Goal: Information Seeking & Learning: Learn about a topic

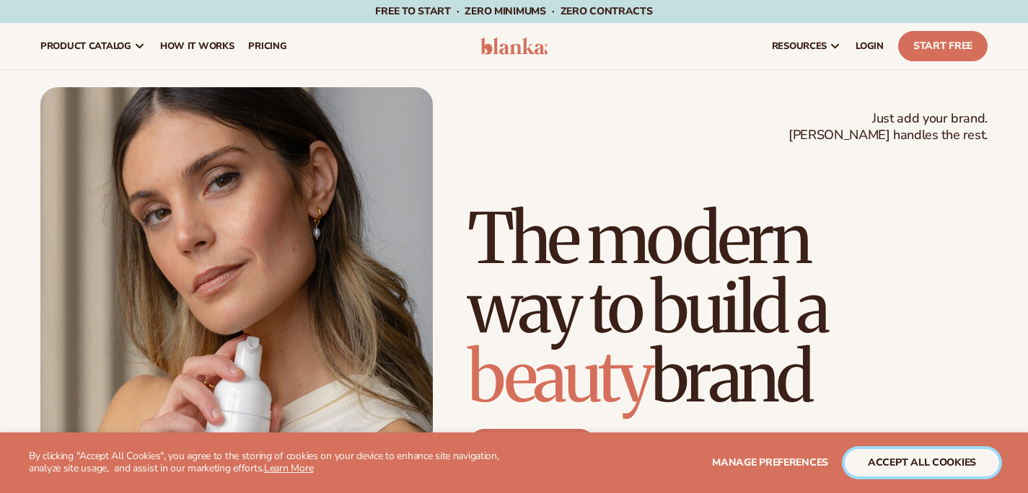
click at [910, 469] on button "accept all cookies" at bounding box center [922, 462] width 154 height 27
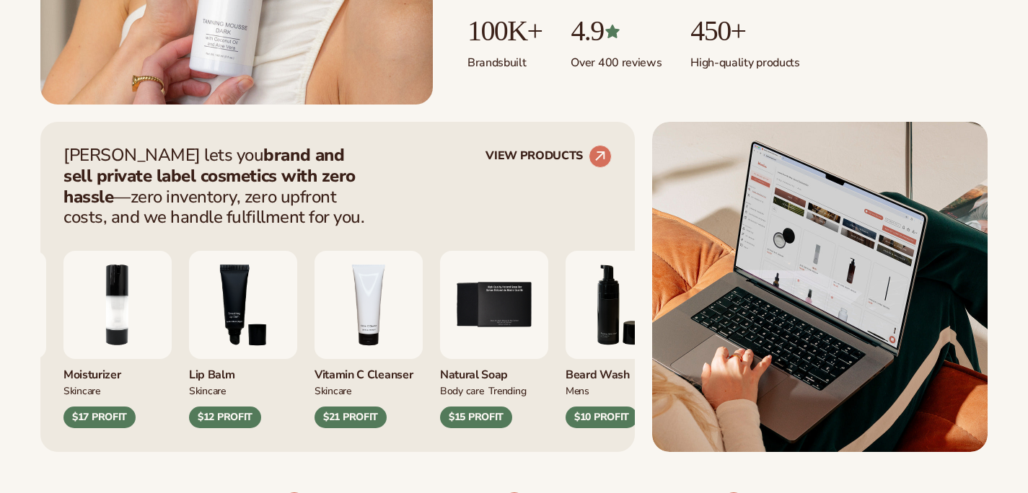
scroll to position [479, 0]
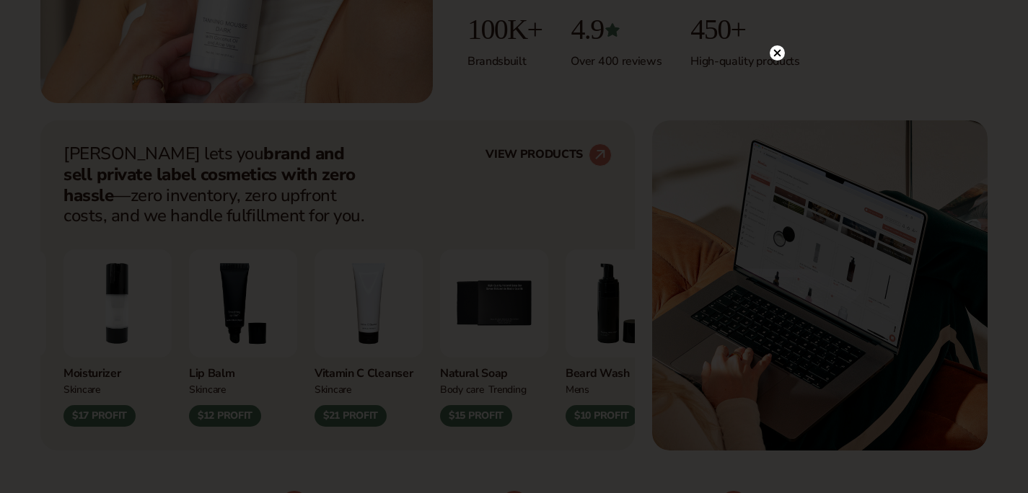
click at [778, 247] on div at bounding box center [514, 246] width 1028 height 493
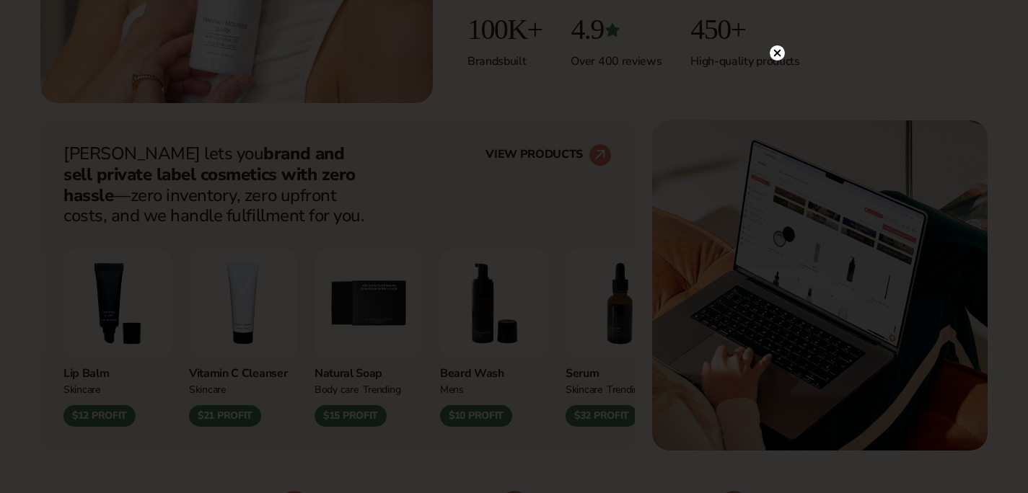
click at [776, 52] on icon at bounding box center [776, 52] width 7 height 7
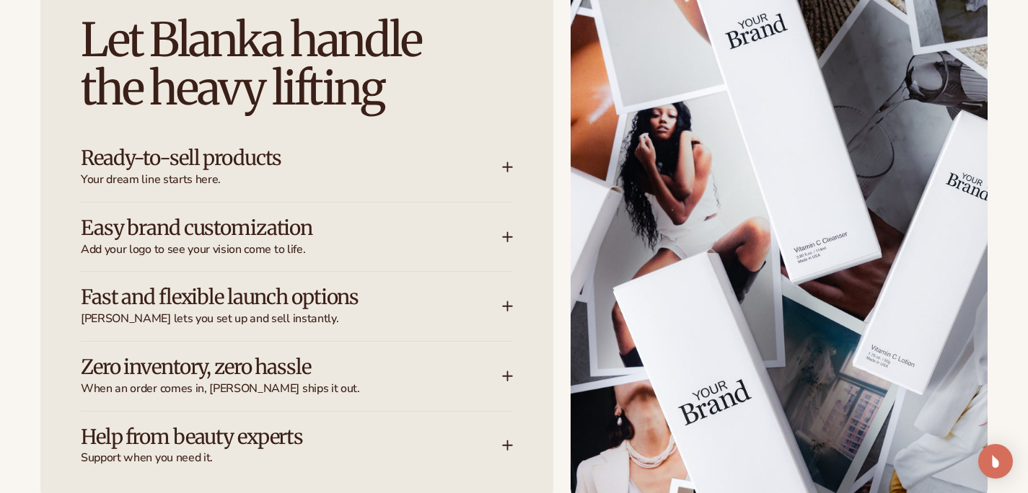
scroll to position [1918, 0]
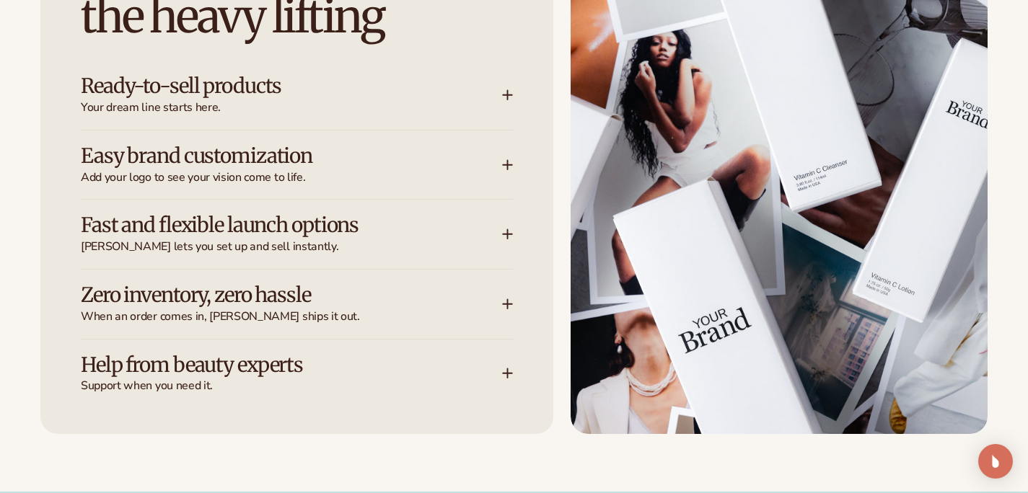
click at [510, 95] on icon at bounding box center [507, 95] width 9 height 0
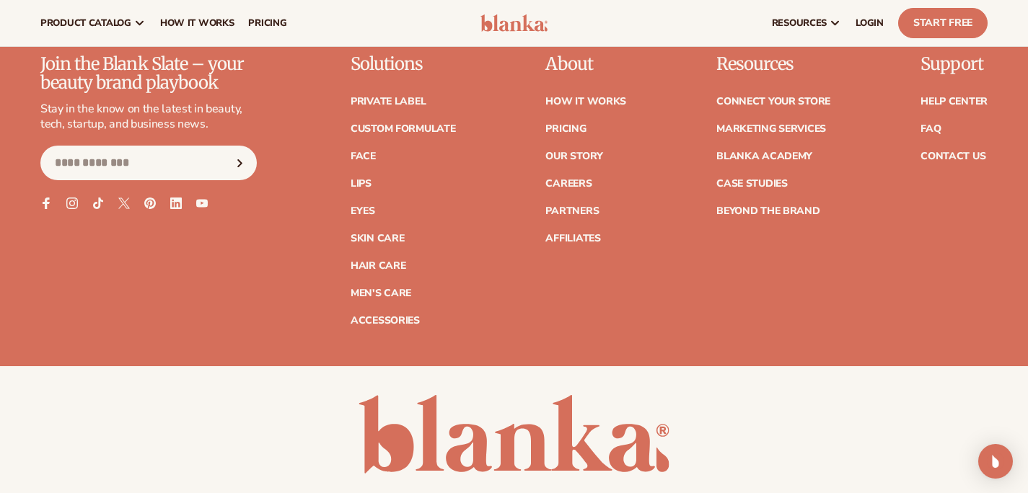
scroll to position [5811, 0]
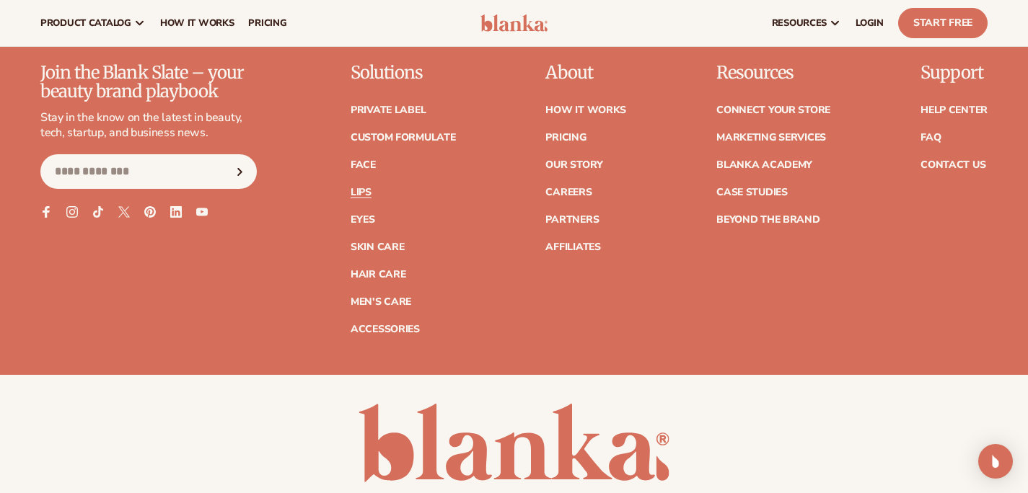
click at [366, 188] on link "Lips" at bounding box center [361, 193] width 21 height 10
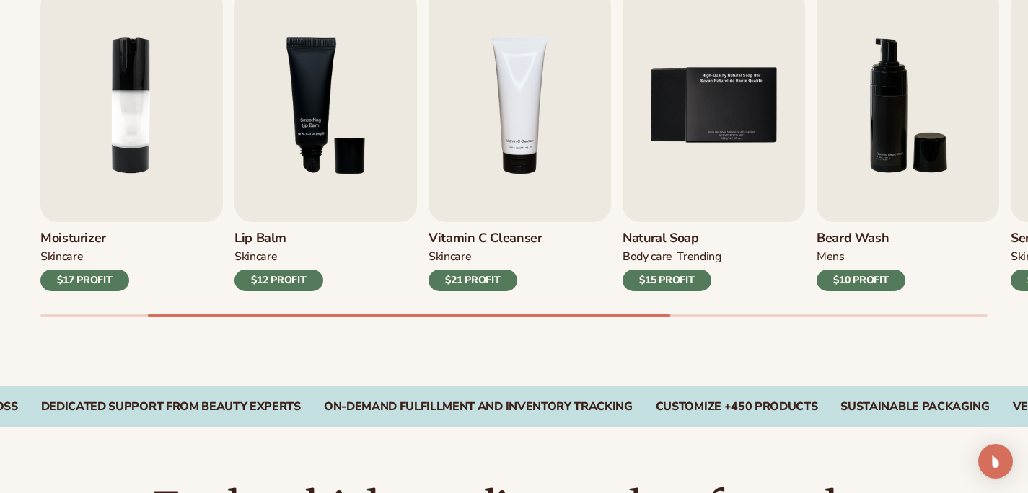
scroll to position [559, 0]
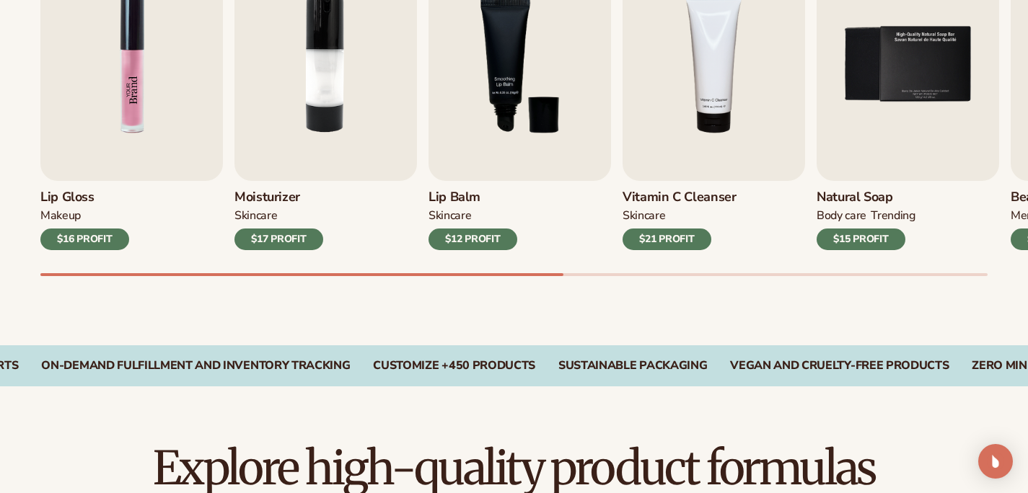
click at [110, 117] on img "1 / 9" at bounding box center [131, 64] width 183 height 233
click at [152, 96] on img "1 / 9" at bounding box center [131, 64] width 183 height 233
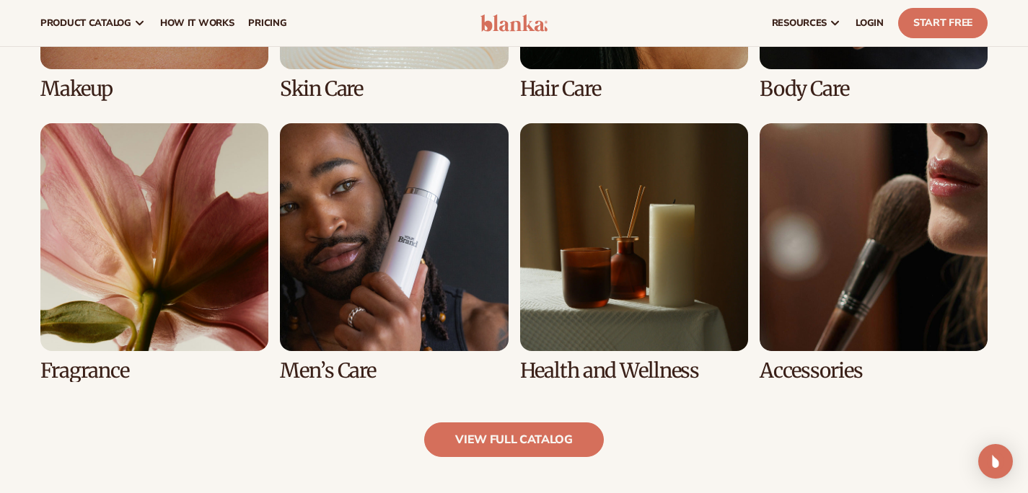
scroll to position [1032, 0]
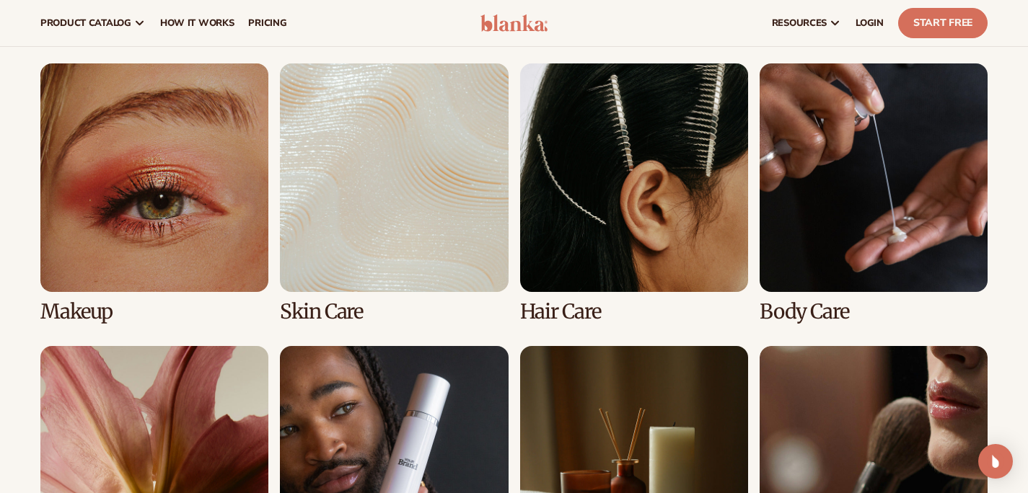
click at [194, 218] on link "1 / 8" at bounding box center [154, 192] width 228 height 259
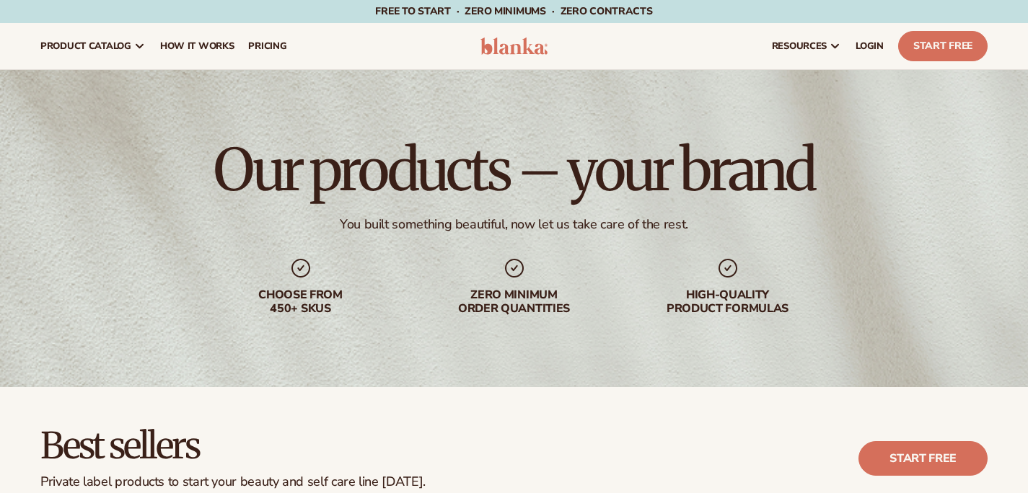
scroll to position [384, 0]
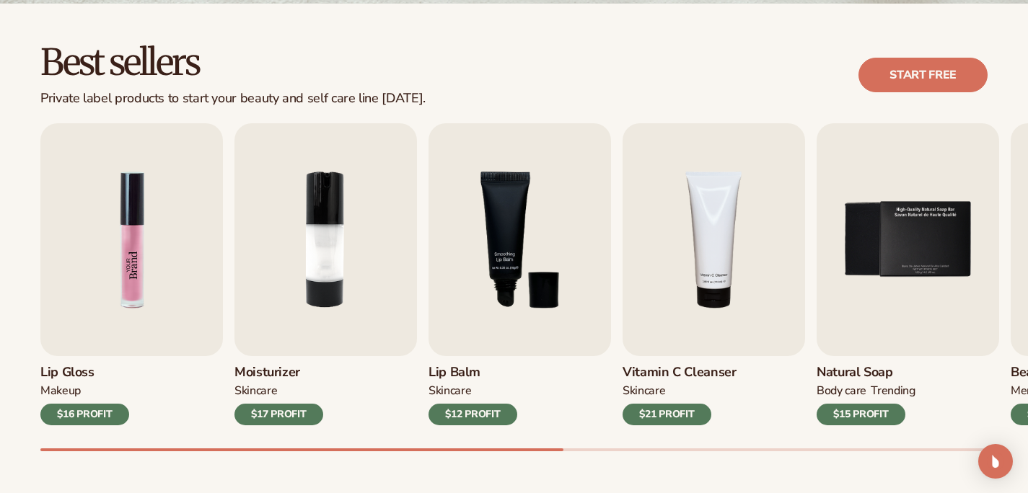
click at [110, 259] on img "1 / 9" at bounding box center [131, 239] width 183 height 233
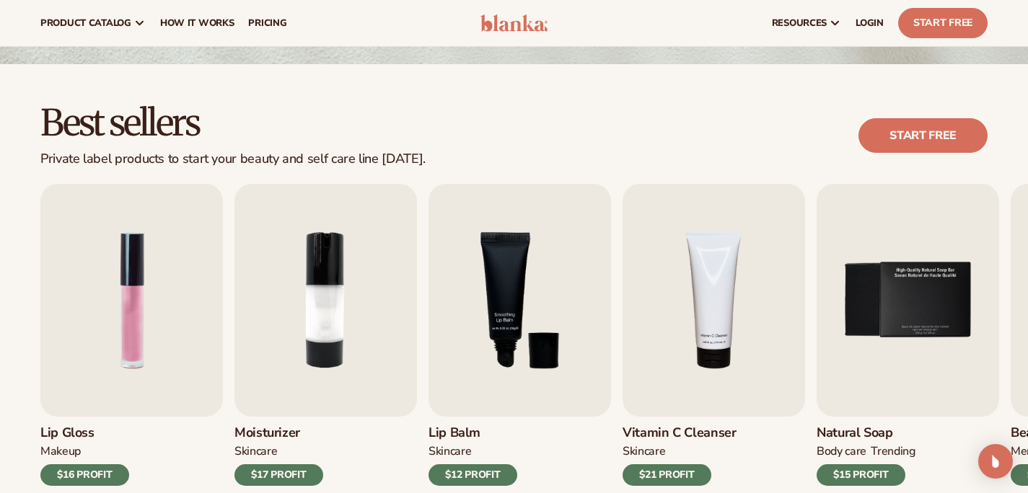
scroll to position [0, 0]
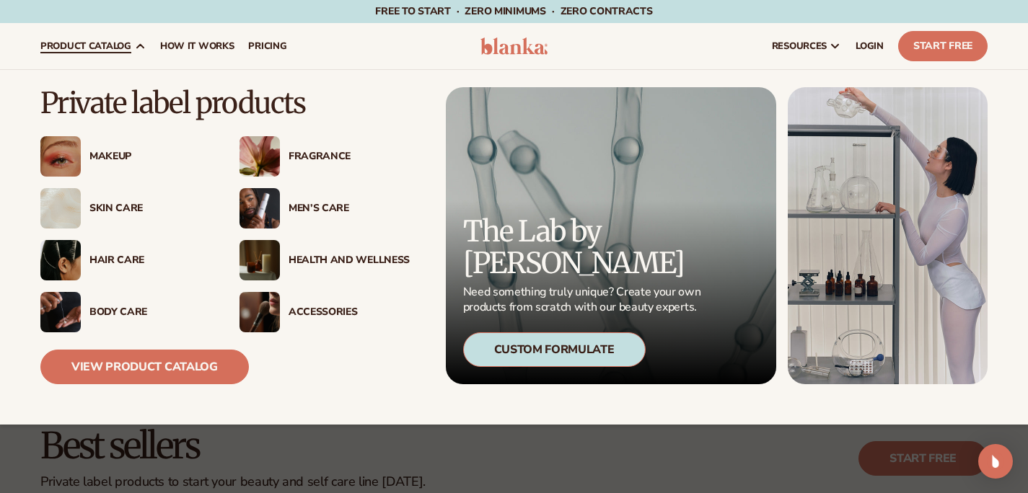
click at [121, 154] on div "Makeup" at bounding box center [149, 157] width 121 height 12
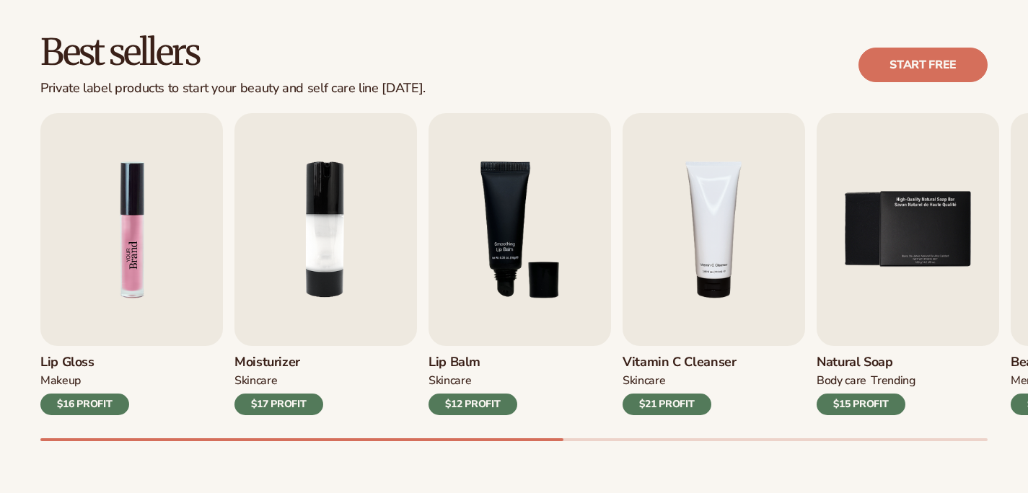
scroll to position [398, 0]
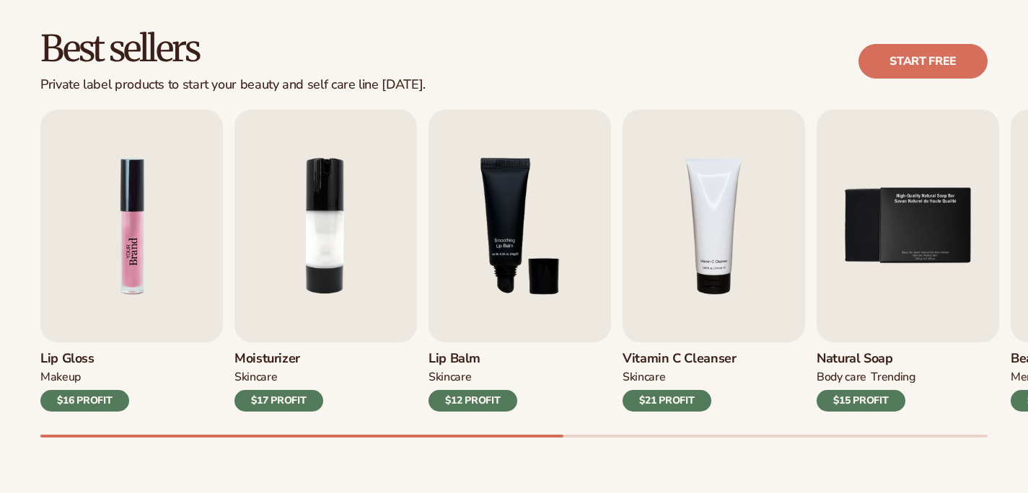
click at [110, 252] on img "1 / 9" at bounding box center [131, 226] width 183 height 233
click at [117, 412] on div "$16 PROFIT" at bounding box center [84, 401] width 89 height 22
click at [141, 250] on img "1 / 9" at bounding box center [131, 226] width 183 height 233
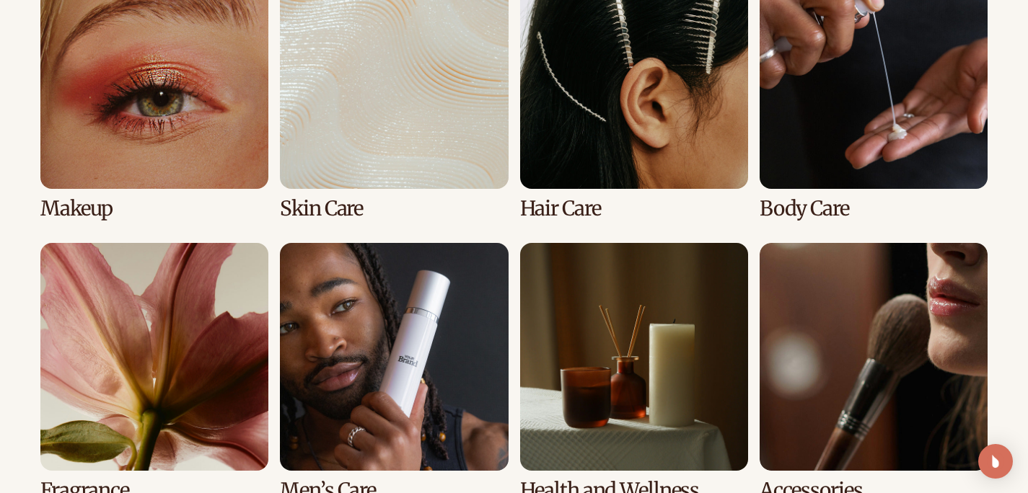
scroll to position [1115, 0]
